Goal: Communication & Community: Participate in discussion

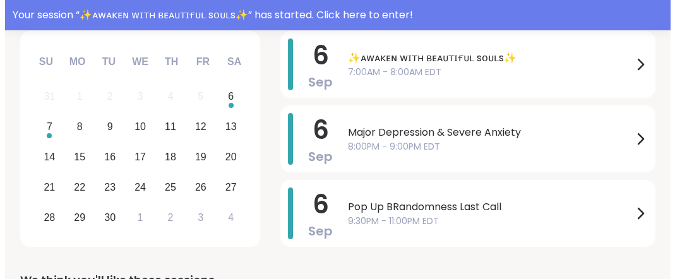
scroll to position [240, 0]
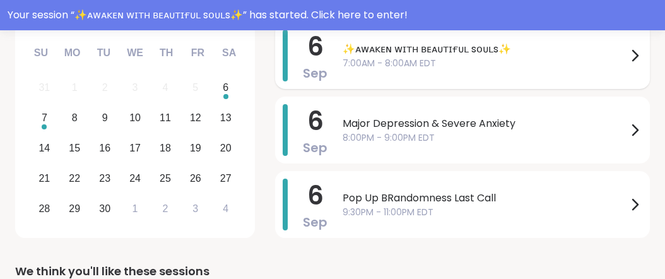
click at [627, 63] on icon at bounding box center [634, 55] width 15 height 15
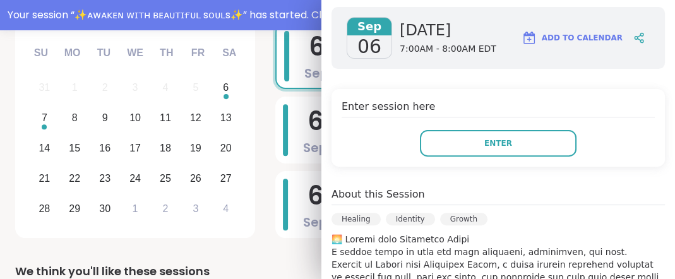
scroll to position [204, 0]
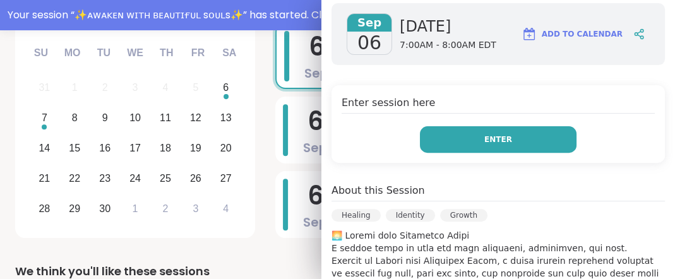
click at [484, 145] on span "Enter" at bounding box center [498, 139] width 28 height 11
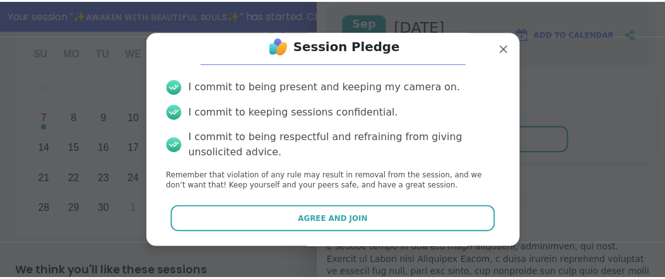
scroll to position [90, 0]
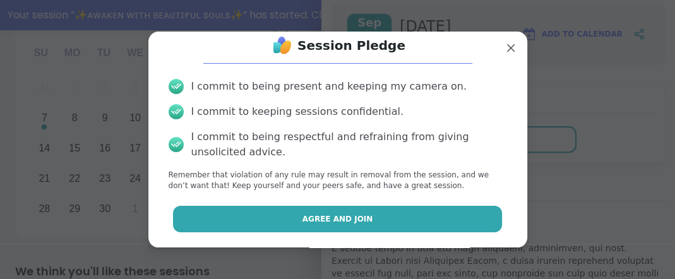
click at [337, 213] on span "Agree and Join" at bounding box center [337, 218] width 71 height 11
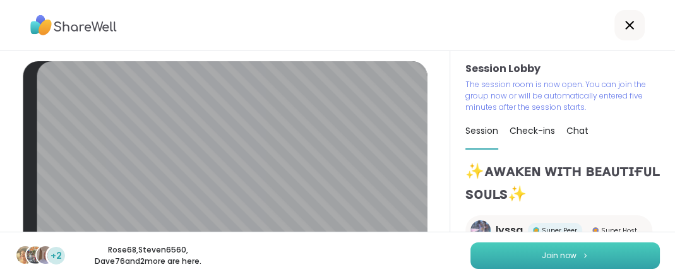
drag, startPoint x: 333, startPoint y: 244, endPoint x: 531, endPoint y: 256, distance: 198.5
click at [541, 256] on span "Join now" at bounding box center [558, 255] width 35 height 11
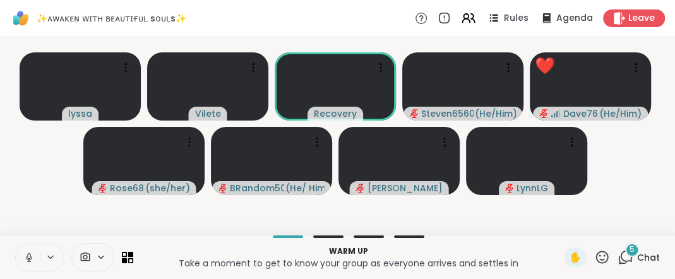
click at [30, 253] on icon at bounding box center [28, 256] width 3 height 6
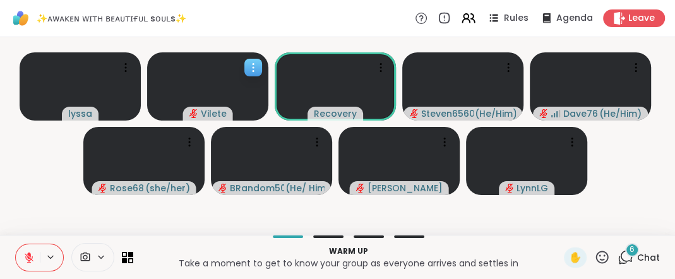
click at [189, 115] on icon "audio-muted" at bounding box center [193, 113] width 9 height 9
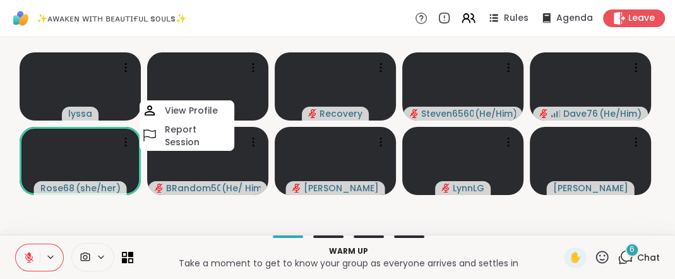
click at [137, 235] on div "Warm up Take a moment to get to know your group as everyone arrives and settles…" at bounding box center [337, 257] width 675 height 44
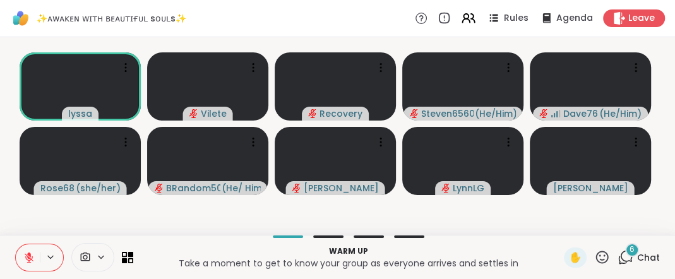
click at [31, 253] on icon at bounding box center [29, 257] width 9 height 9
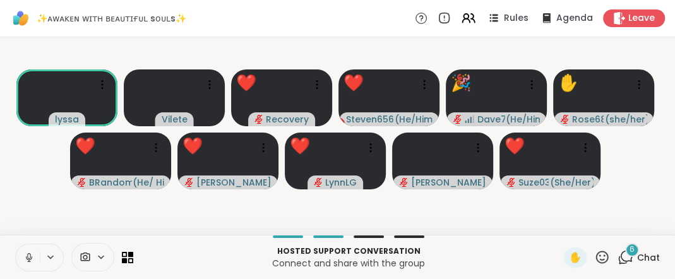
click at [594, 254] on icon at bounding box center [602, 257] width 16 height 16
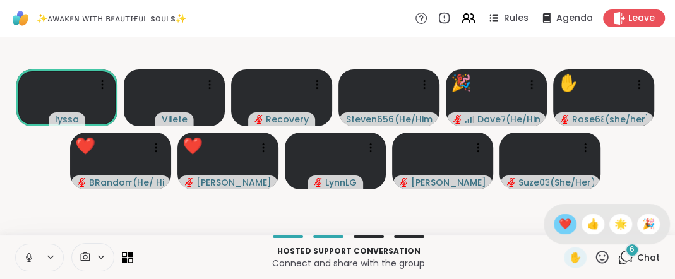
click at [558, 216] on span "❤️" at bounding box center [564, 223] width 13 height 15
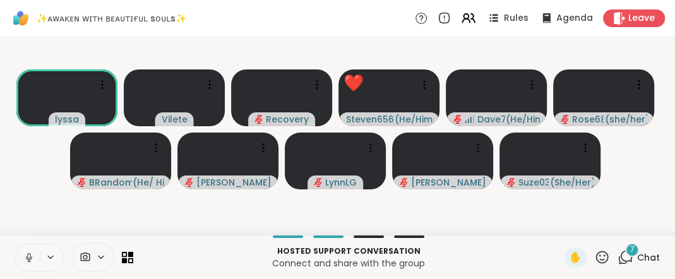
click at [35, 252] on icon at bounding box center [28, 257] width 11 height 11
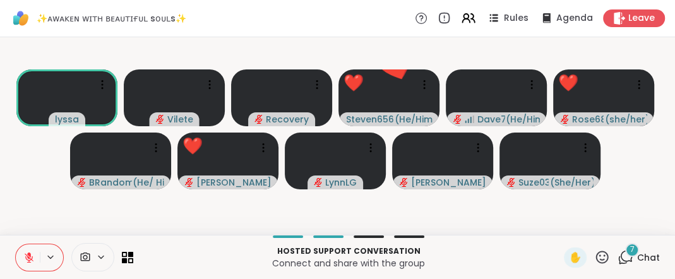
click at [594, 253] on icon at bounding box center [602, 257] width 16 height 16
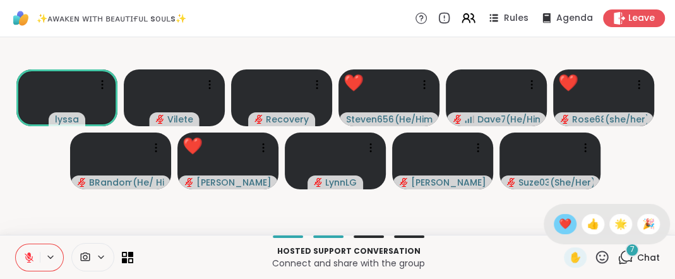
click at [558, 216] on span "❤️" at bounding box center [564, 223] width 13 height 15
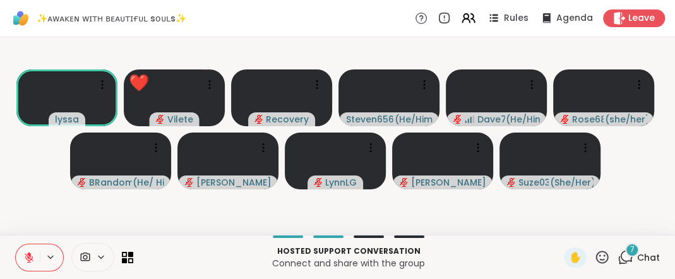
click at [33, 254] on icon at bounding box center [29, 257] width 9 height 9
click at [33, 254] on icon at bounding box center [28, 257] width 11 height 11
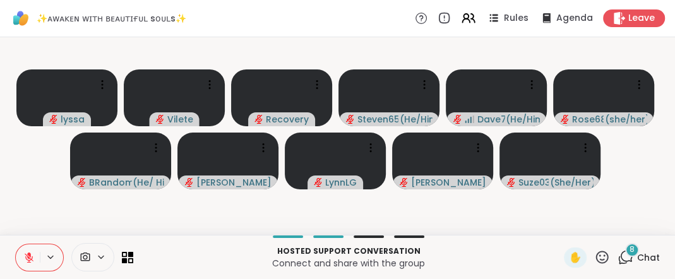
click at [596, 252] on icon at bounding box center [602, 257] width 13 height 13
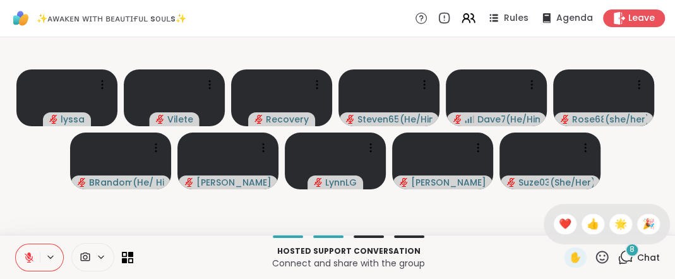
click at [513, 243] on div "Hosted support conversation Connect and share with the group" at bounding box center [348, 257] width 415 height 28
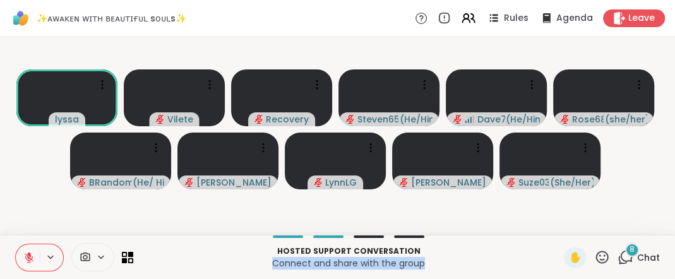
drag, startPoint x: 513, startPoint y: 239, endPoint x: 475, endPoint y: 228, distance: 39.4
click at [475, 243] on div "Hosted support conversation Connect and share with the group" at bounding box center [348, 257] width 415 height 28
click at [32, 252] on icon at bounding box center [28, 257] width 11 height 11
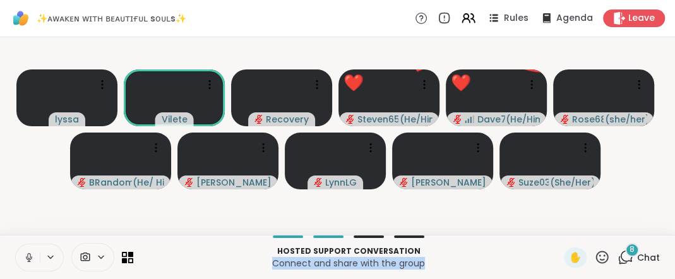
click at [32, 256] on icon at bounding box center [29, 258] width 6 height 4
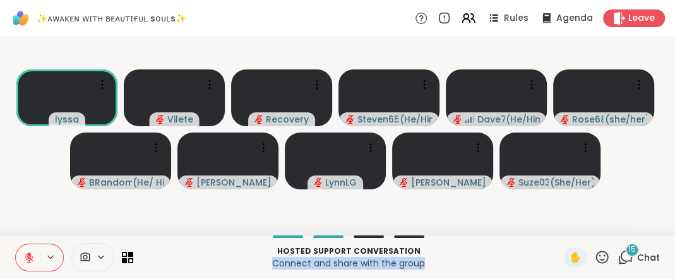
click at [31, 252] on icon at bounding box center [29, 254] width 4 height 5
click at [35, 252] on icon at bounding box center [28, 257] width 11 height 11
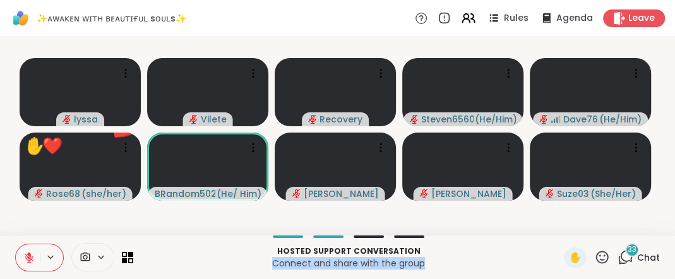
click at [33, 253] on icon at bounding box center [29, 257] width 9 height 9
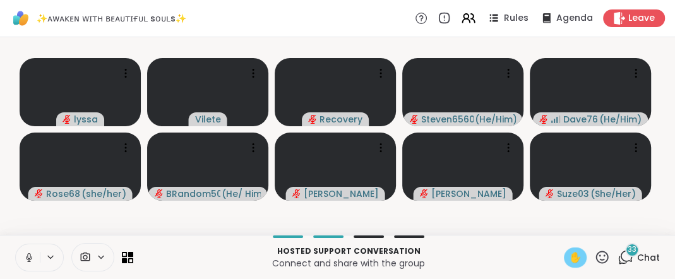
click at [569, 250] on span "✋" at bounding box center [575, 257] width 13 height 15
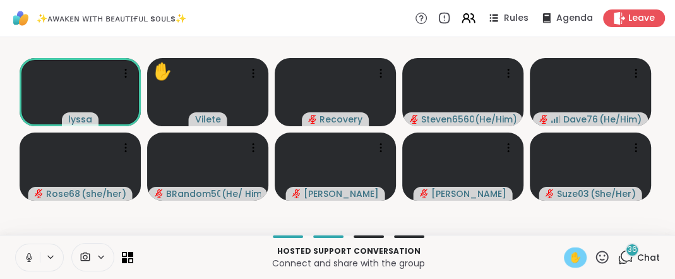
click at [33, 253] on icon at bounding box center [28, 257] width 11 height 11
click at [569, 252] on span "✋" at bounding box center [575, 257] width 13 height 15
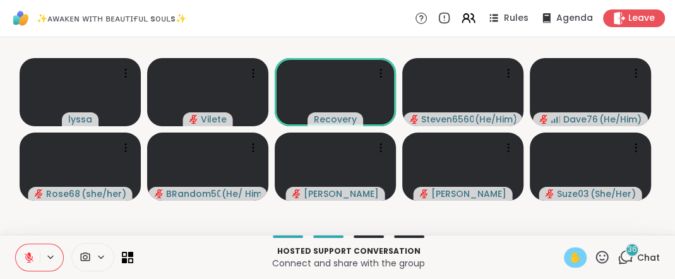
click at [569, 252] on span "✋" at bounding box center [575, 257] width 13 height 15
click at [569, 255] on span "✋" at bounding box center [575, 257] width 13 height 15
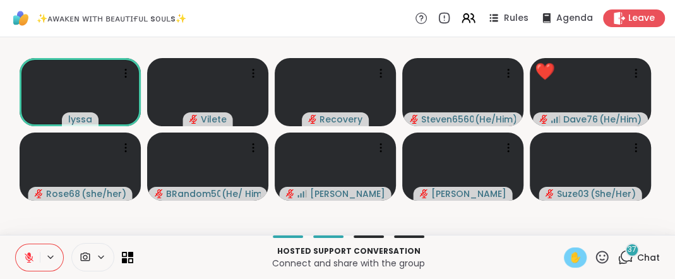
click at [569, 254] on span "✋" at bounding box center [575, 257] width 13 height 15
click at [31, 252] on icon at bounding box center [29, 254] width 4 height 5
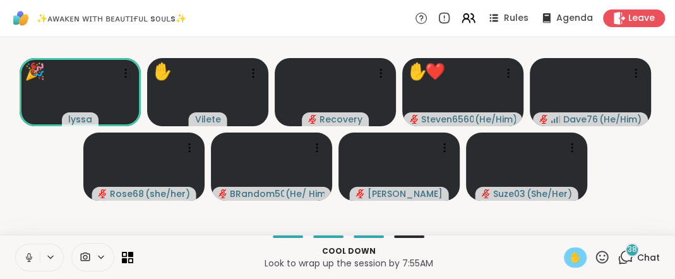
click at [79, 235] on div "Cool down Look to wrap up the session by 7:55AM ✋ 38 Chat" at bounding box center [337, 257] width 675 height 44
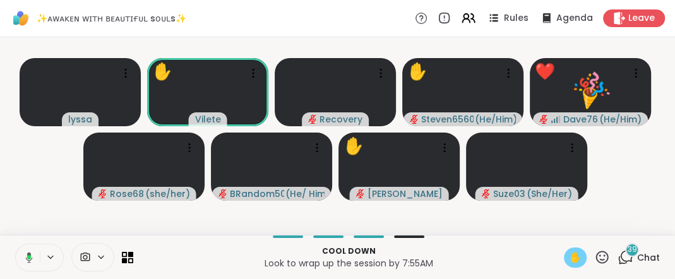
click at [569, 252] on span "✋" at bounding box center [575, 257] width 13 height 15
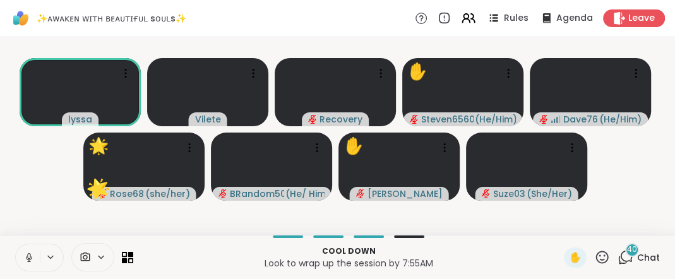
click at [30, 253] on icon at bounding box center [28, 256] width 3 height 6
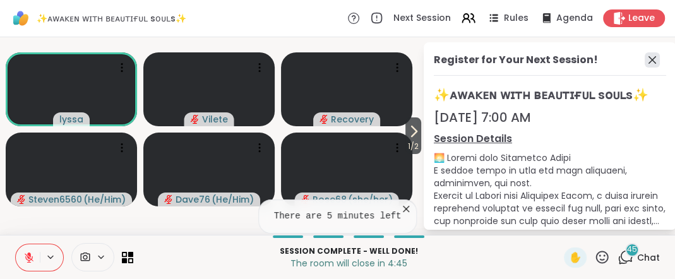
click at [644, 67] on icon at bounding box center [651, 59] width 15 height 15
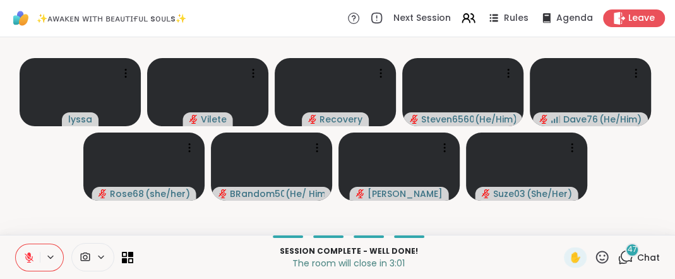
click at [33, 253] on icon at bounding box center [29, 257] width 9 height 9
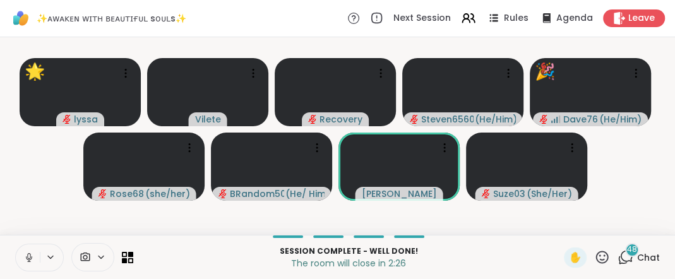
click at [33, 252] on icon at bounding box center [28, 257] width 11 height 11
click at [32, 252] on icon at bounding box center [28, 257] width 11 height 11
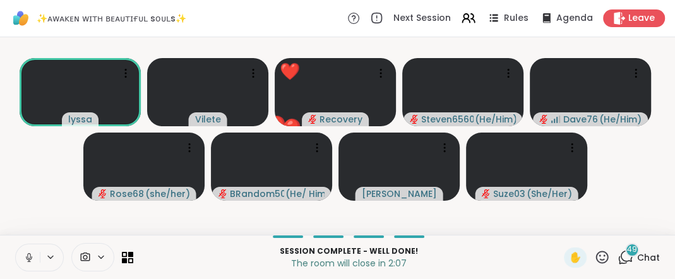
click at [30, 253] on icon at bounding box center [28, 256] width 3 height 6
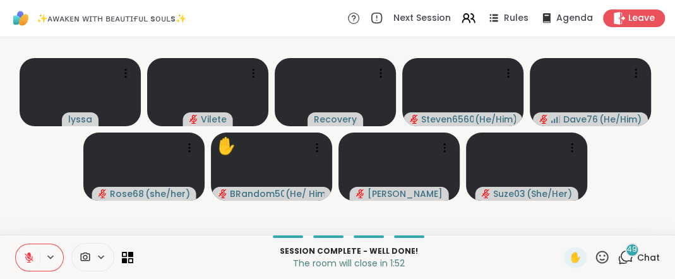
click at [33, 253] on icon at bounding box center [29, 257] width 9 height 9
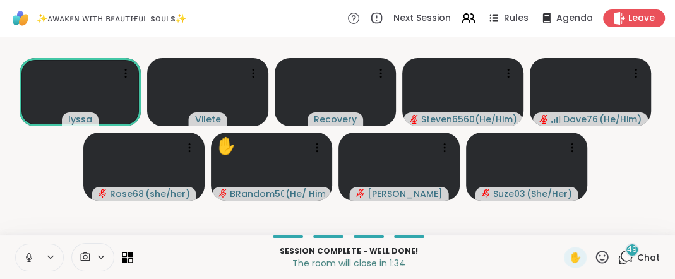
click at [30, 253] on icon at bounding box center [28, 256] width 3 height 6
click at [33, 253] on icon at bounding box center [29, 257] width 9 height 9
click at [569, 252] on span "✋" at bounding box center [575, 257] width 13 height 15
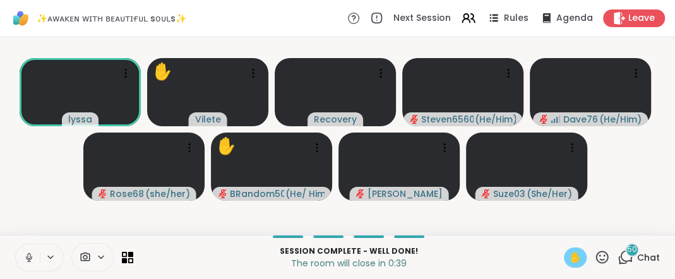
click at [35, 252] on icon at bounding box center [28, 257] width 11 height 11
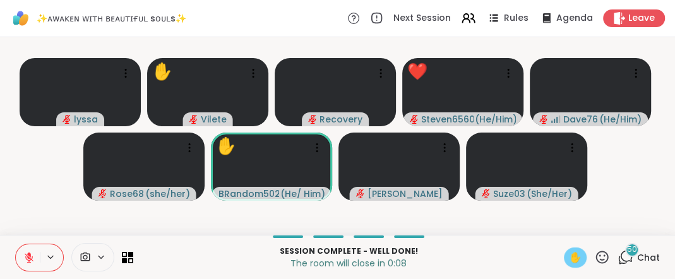
click at [569, 251] on span "✋" at bounding box center [575, 257] width 13 height 15
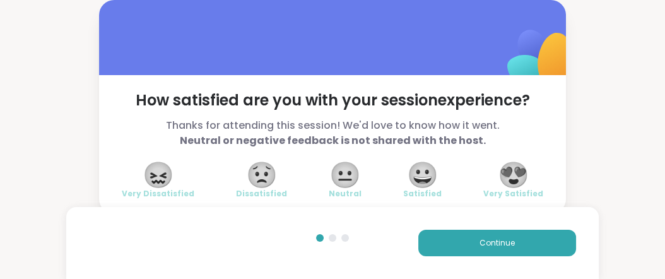
click at [602, 11] on div "How satisfied are you with your session experience? Thanks for attending this s…" at bounding box center [332, 107] width 665 height 214
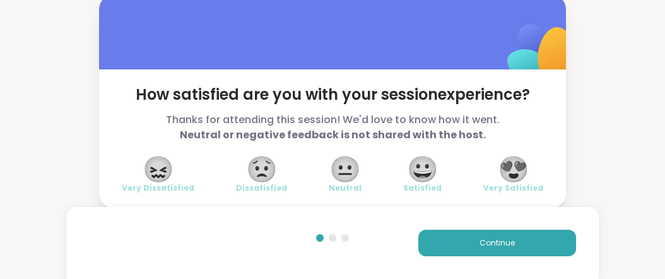
scroll to position [74, 0]
click at [501, 158] on span "😍" at bounding box center [514, 169] width 32 height 23
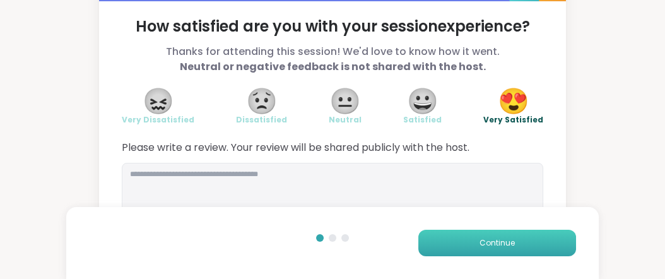
click at [480, 237] on span "Continue" at bounding box center [497, 242] width 35 height 11
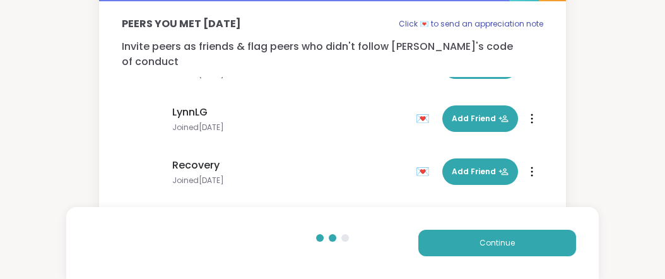
scroll to position [340, 0]
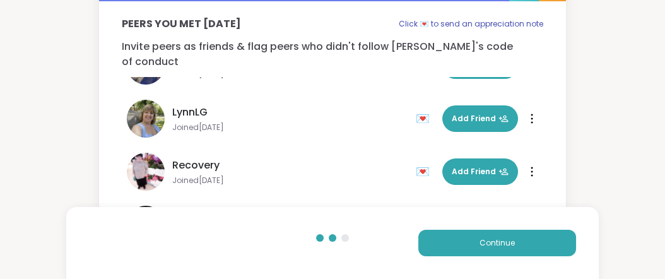
click at [344, 234] on div at bounding box center [345, 238] width 8 height 8
